Goal: Information Seeking & Learning: Check status

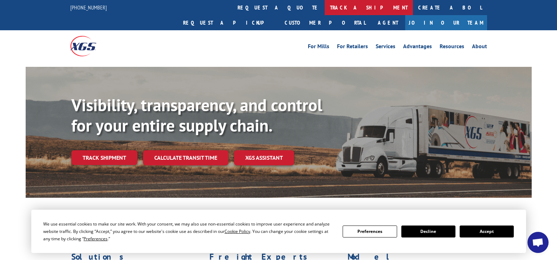
click at [325, 5] on link "track a shipment" at bounding box center [369, 7] width 88 height 15
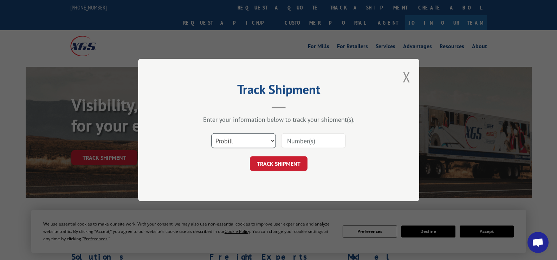
click at [272, 142] on select "Select category... Probill BOL PO" at bounding box center [243, 140] width 65 height 15
select select "bol"
click at [211, 133] on select "Select category... Probill BOL PO" at bounding box center [243, 140] width 65 height 15
click at [302, 138] on input at bounding box center [313, 140] width 65 height 15
type input "5620433"
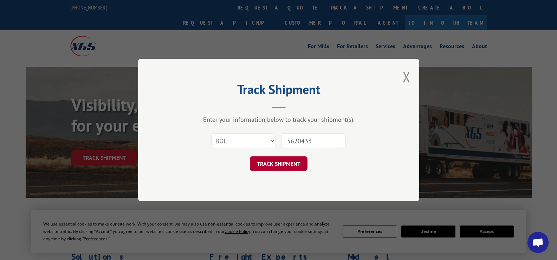
click at [278, 159] on button "TRACK SHIPMENT" at bounding box center [279, 163] width 58 height 15
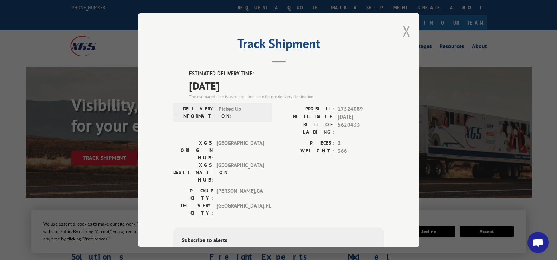
click at [404, 32] on button "Close modal" at bounding box center [407, 31] width 8 height 19
